Goal: Information Seeking & Learning: Learn about a topic

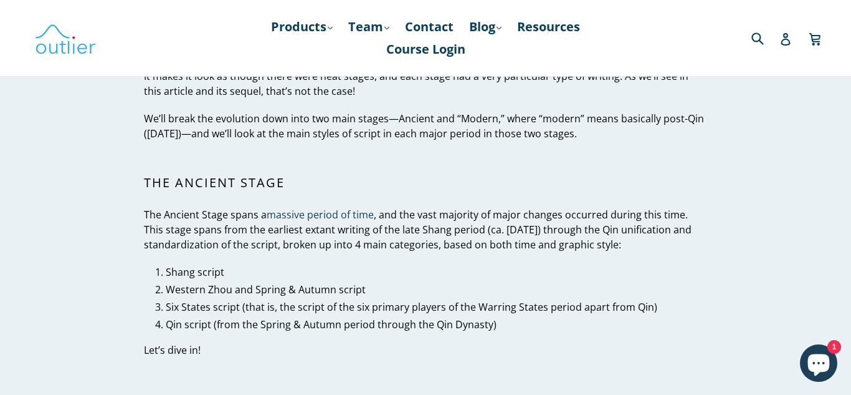
scroll to position [636, 0]
click at [193, 273] on span "Shang script" at bounding box center [195, 271] width 59 height 14
click at [173, 273] on span "Shang script" at bounding box center [195, 271] width 59 height 14
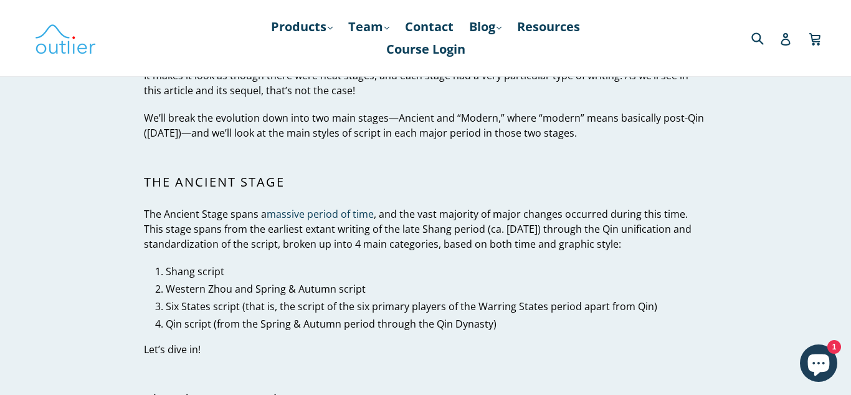
click at [335, 239] on p "The Ancient Stage spans a massive period of time , and the vast majority of maj…" at bounding box center [425, 228] width 563 height 45
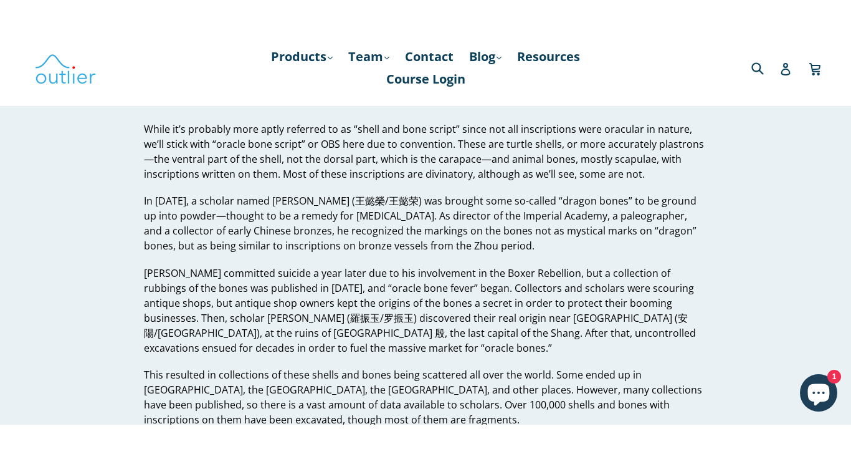
scroll to position [1486, 0]
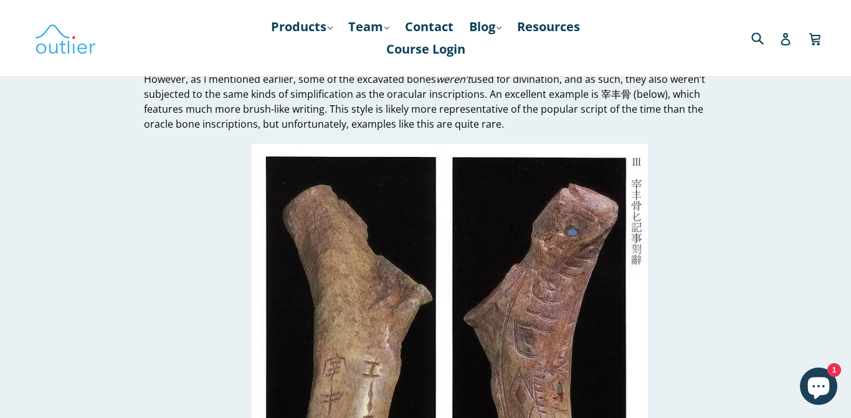
scroll to position [2497, 0]
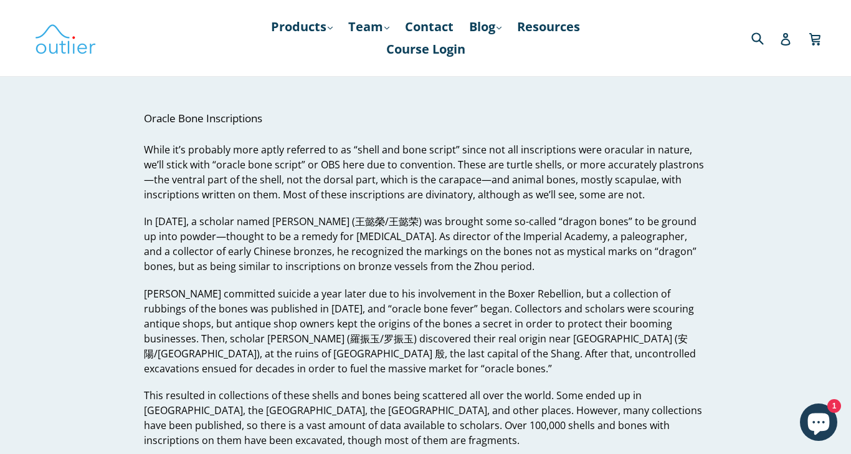
scroll to position [1436, 0]
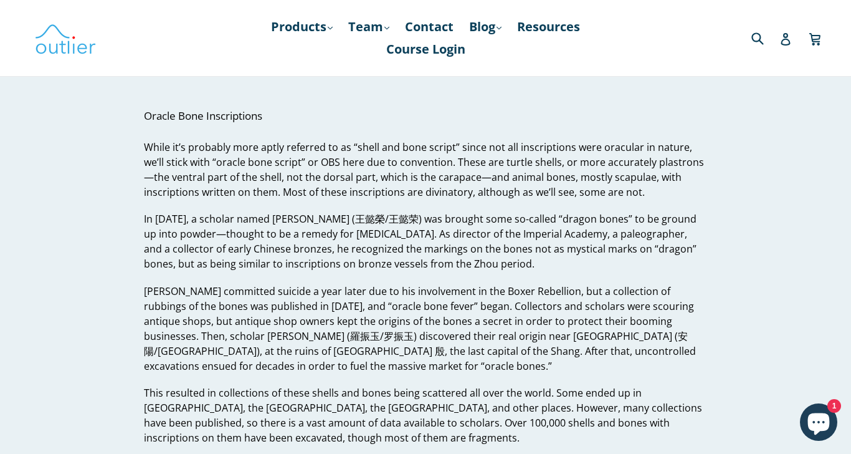
click at [461, 2] on nav "Products .cls-1{fill:#231f20} expand Chinese Characters & Reading Mandarin Pron…" at bounding box center [425, 38] width 391 height 76
click at [464, 3] on nav "Products .cls-1{fill:#231f20} expand Chinese Characters & Reading Mandarin Pron…" at bounding box center [425, 38] width 391 height 76
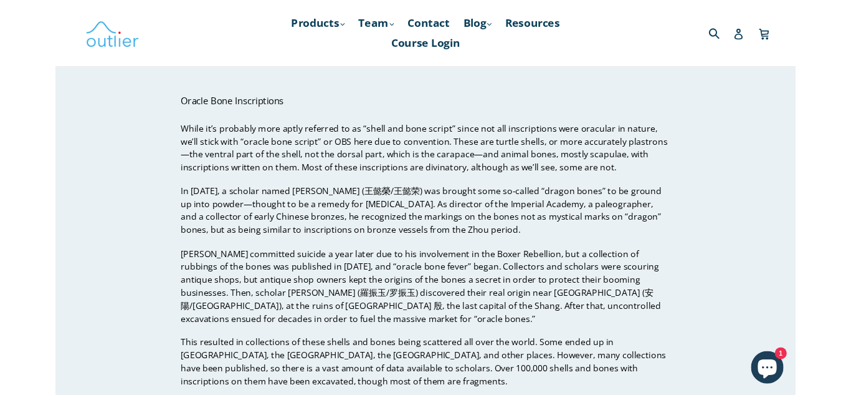
scroll to position [1429, 0]
